Goal: Find specific page/section: Find specific page/section

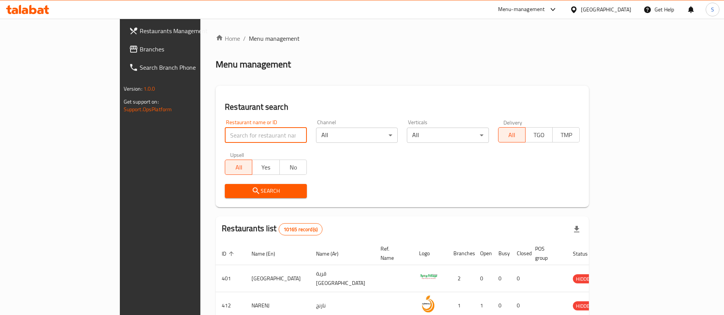
click at [252, 129] on input "search" at bounding box center [266, 135] width 82 height 15
paste input "[PERSON_NAME]"
type input "[PERSON_NAME]"
click button "Search" at bounding box center [266, 191] width 82 height 14
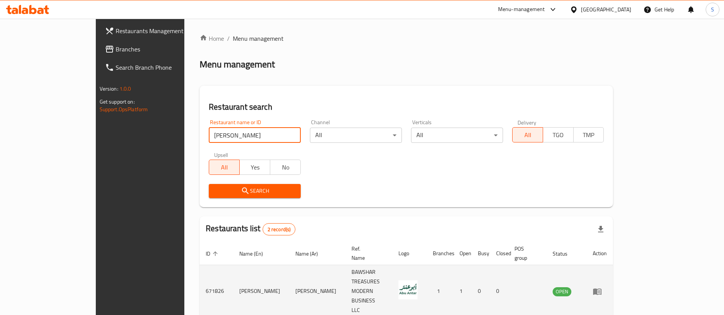
scroll to position [37, 0]
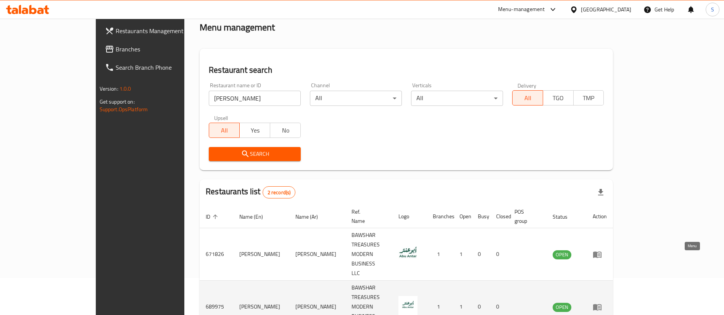
click at [602, 303] on icon "enhanced table" at bounding box center [596, 307] width 9 height 9
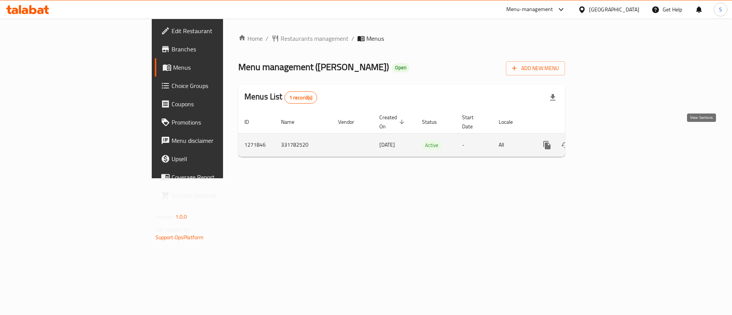
click at [607, 141] on icon "enhanced table" at bounding box center [602, 145] width 9 height 9
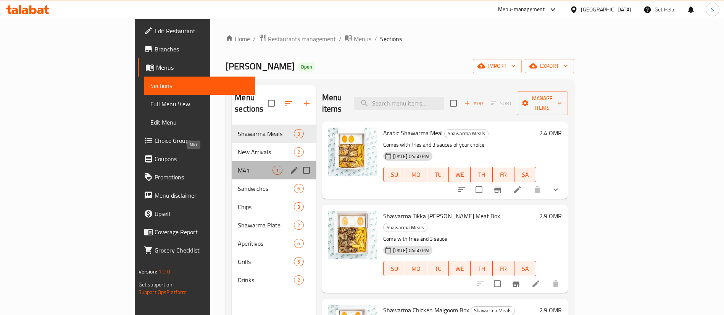
click at [238, 166] on span "M41" at bounding box center [255, 170] width 35 height 9
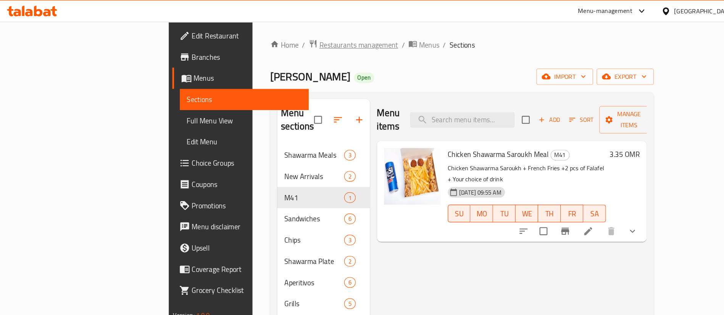
click at [275, 43] on span "Restaurants management" at bounding box center [309, 38] width 68 height 9
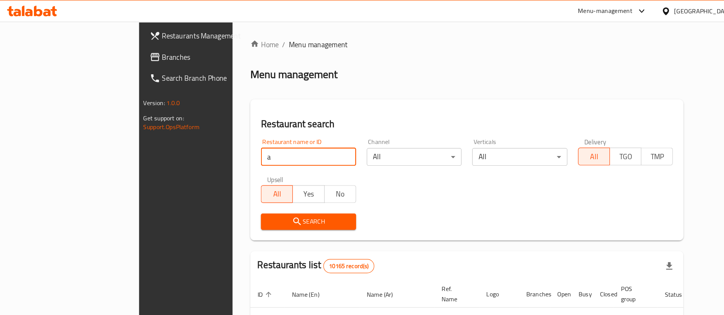
click at [225, 137] on input "a" at bounding box center [266, 135] width 82 height 15
click button "Search" at bounding box center [266, 191] width 82 height 14
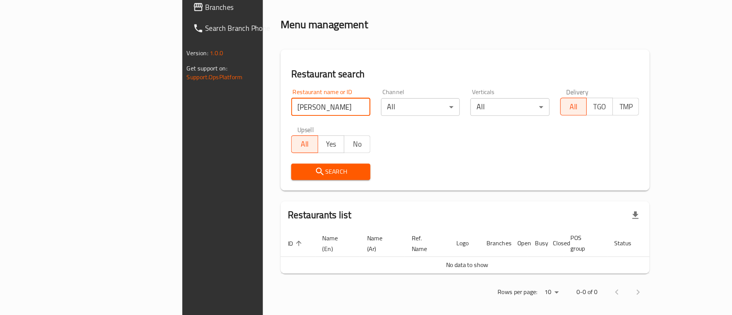
click at [251, 135] on input "[PERSON_NAME]" at bounding box center [285, 135] width 68 height 15
click at [251, 134] on input "[PERSON_NAME]" at bounding box center [285, 135] width 68 height 15
type input "ameer"
click button "Search" at bounding box center [285, 191] width 68 height 14
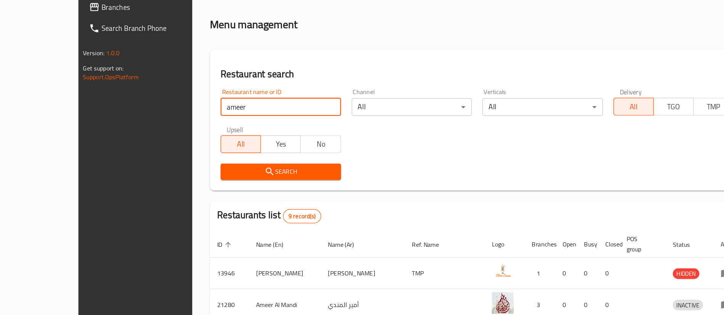
scroll to position [227, 0]
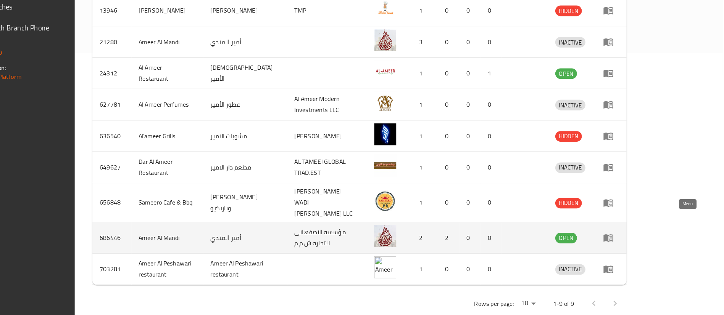
click at [628, 247] on icon "enhanced table" at bounding box center [627, 248] width 3 height 3
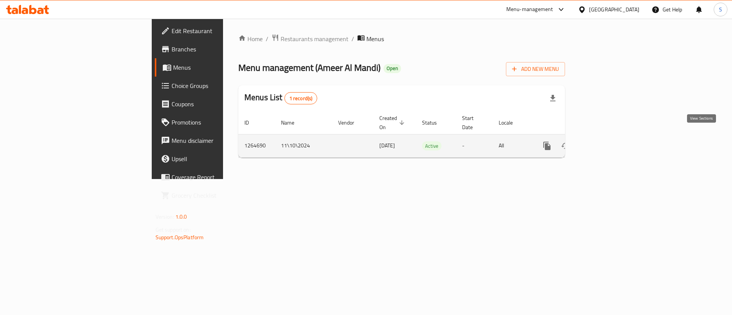
click at [607, 142] on icon "enhanced table" at bounding box center [602, 146] width 9 height 9
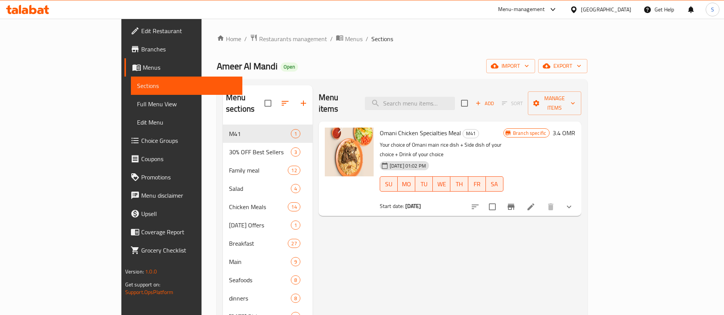
drag, startPoint x: 195, startPoint y: 36, endPoint x: 229, endPoint y: 75, distance: 52.4
click at [259, 36] on span "Restaurants management" at bounding box center [293, 38] width 68 height 9
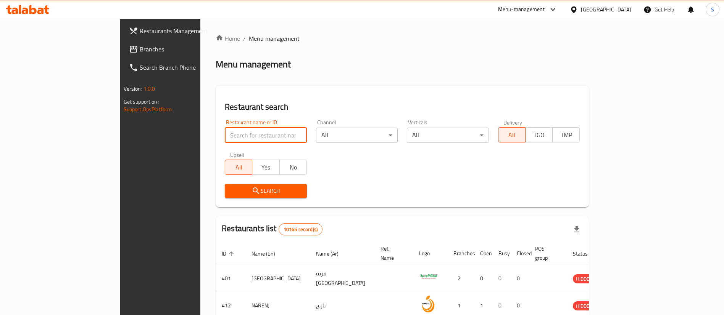
click at [225, 136] on input "search" at bounding box center [266, 135] width 82 height 15
type input "bubble lab"
click button "Search" at bounding box center [266, 191] width 82 height 14
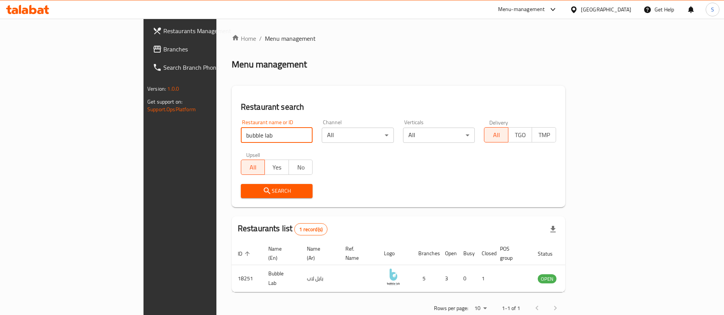
scroll to position [10, 0]
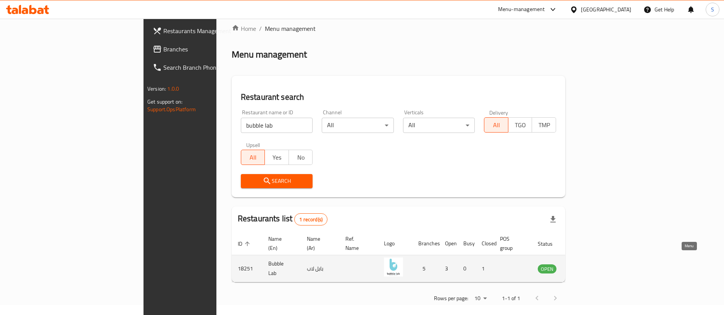
click at [586, 266] on icon "enhanced table" at bounding box center [582, 269] width 8 height 6
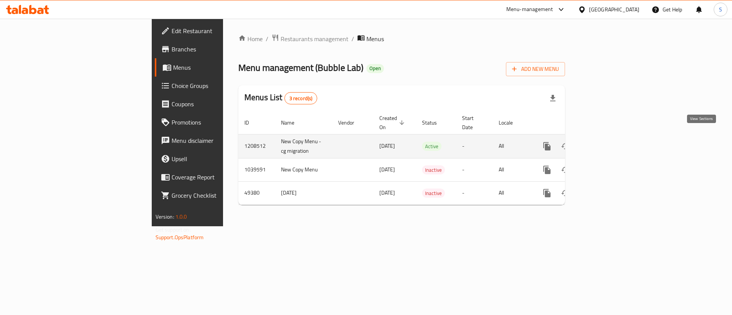
click at [606, 143] on icon "enhanced table" at bounding box center [602, 146] width 7 height 7
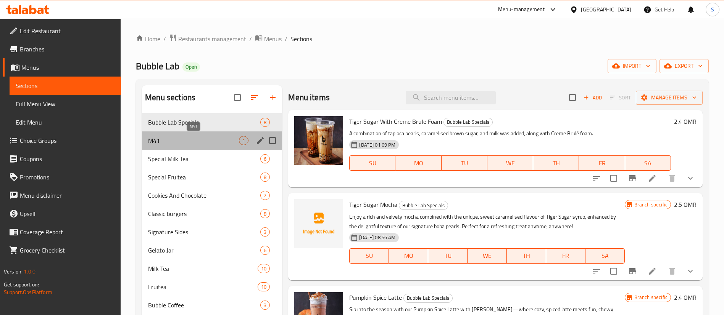
click at [167, 145] on span "M41" at bounding box center [193, 140] width 91 height 9
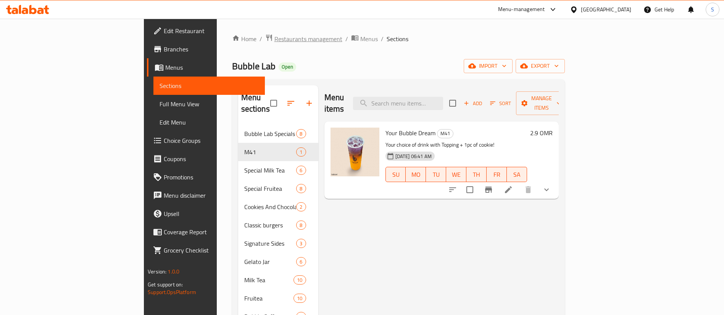
click at [274, 40] on span "Restaurants management" at bounding box center [308, 38] width 68 height 9
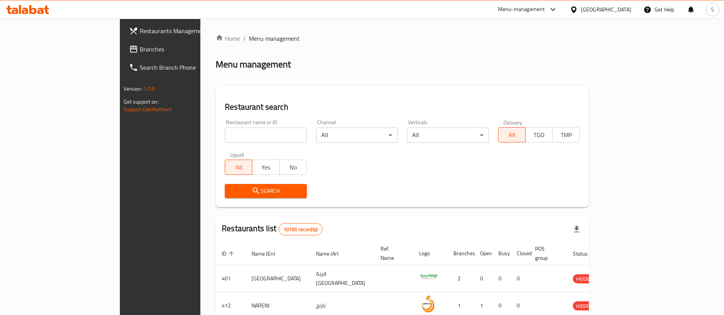
click at [225, 130] on div at bounding box center [362, 157] width 724 height 315
paste input "[URL][DOMAIN_NAME]"
click at [230, 136] on input "search" at bounding box center [266, 135] width 82 height 15
click button "Search" at bounding box center [266, 191] width 82 height 14
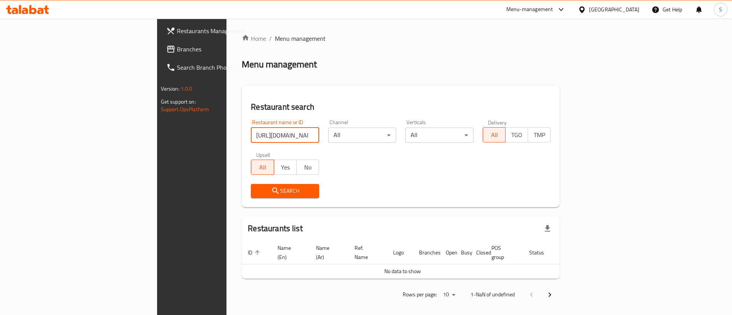
click at [251, 140] on input "[URL][DOMAIN_NAME]" at bounding box center [285, 135] width 68 height 15
type input "al [DEMOGRAPHIC_DATA]"
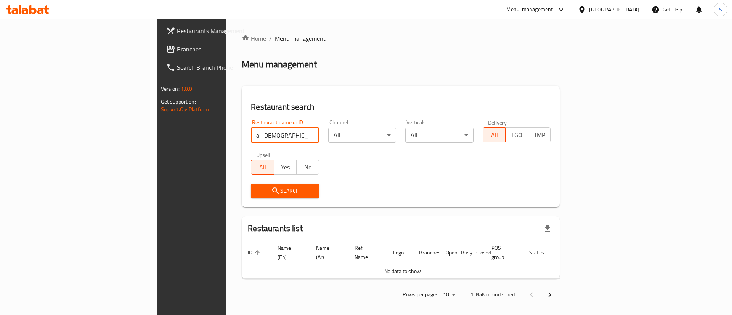
click button "Search" at bounding box center [285, 191] width 68 height 14
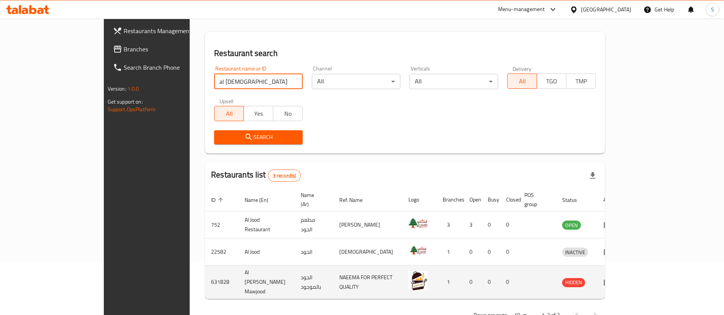
scroll to position [64, 0]
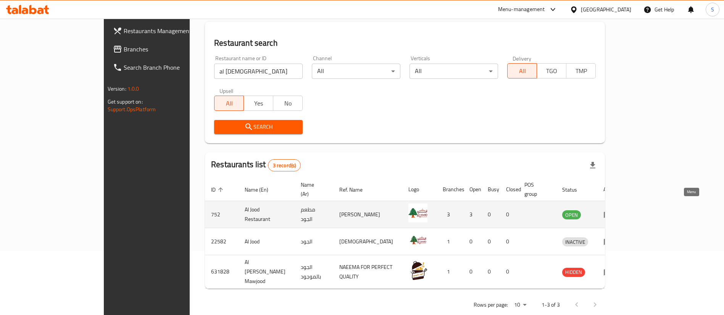
click at [612, 210] on icon "enhanced table" at bounding box center [607, 214] width 9 height 9
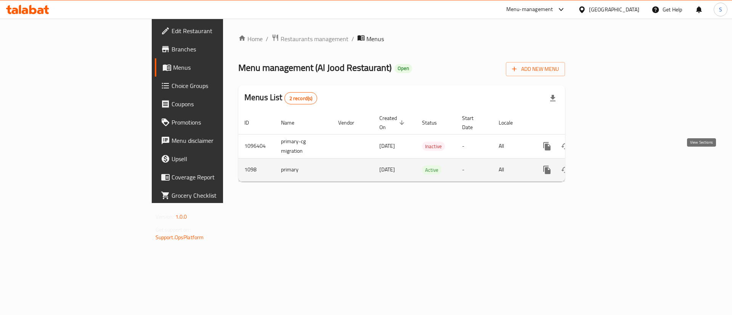
click at [606, 167] on icon "enhanced table" at bounding box center [602, 170] width 7 height 7
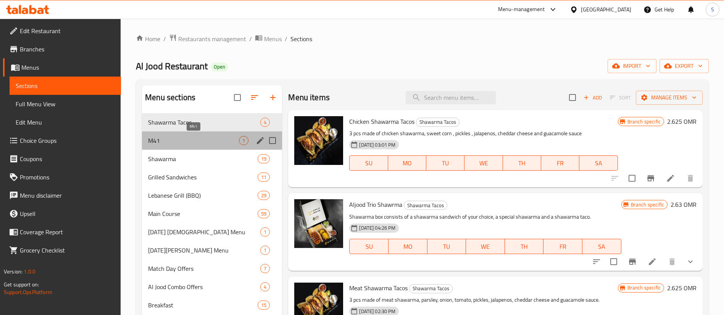
click at [223, 141] on span "M41" at bounding box center [193, 140] width 91 height 9
